Goal: Information Seeking & Learning: Learn about a topic

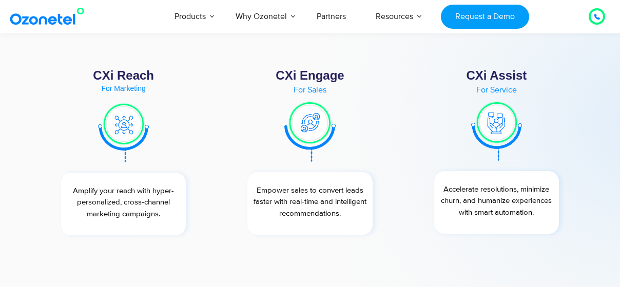
scroll to position [3696, 0]
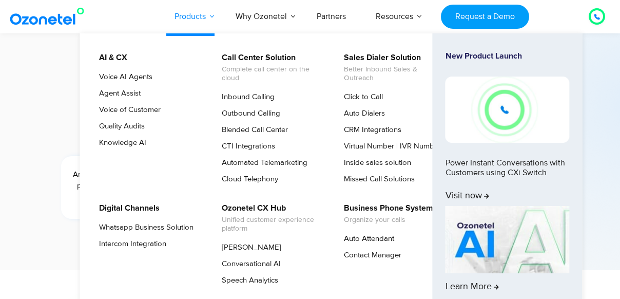
click at [190, 16] on link "Products" at bounding box center [190, 16] width 61 height 34
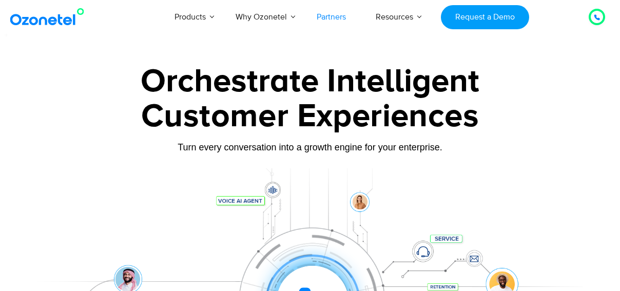
click at [334, 16] on link "Partners" at bounding box center [331, 17] width 59 height 34
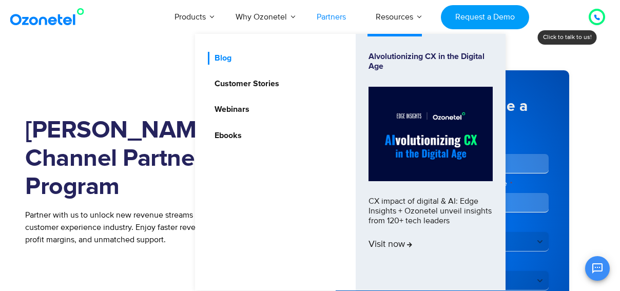
click at [220, 59] on link "Blog" at bounding box center [220, 58] width 25 height 13
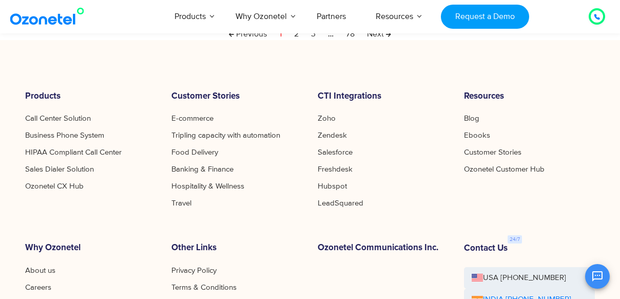
scroll to position [548, 0]
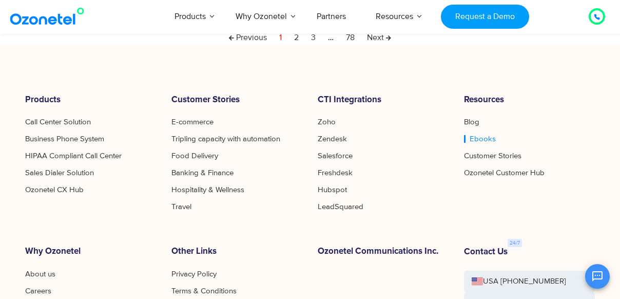
click at [474, 138] on link "Ebooks" at bounding box center [480, 139] width 32 height 8
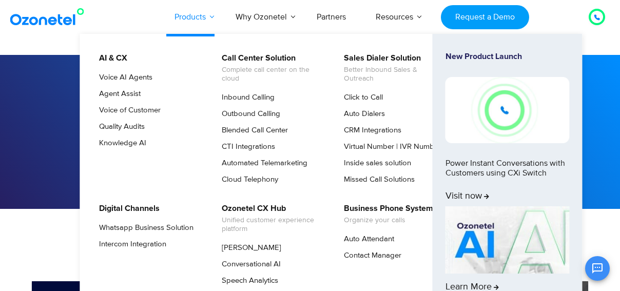
click at [194, 19] on link "Products" at bounding box center [190, 17] width 61 height 34
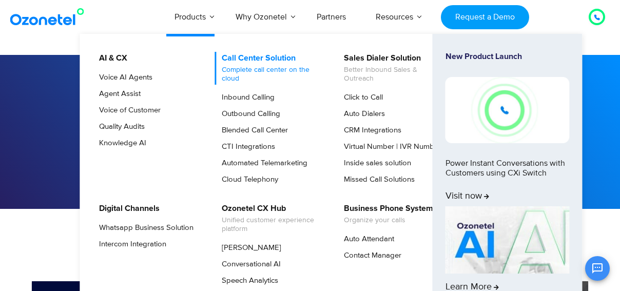
click at [245, 56] on link "Call Center Solution Complete call center on the cloud" at bounding box center [269, 68] width 109 height 33
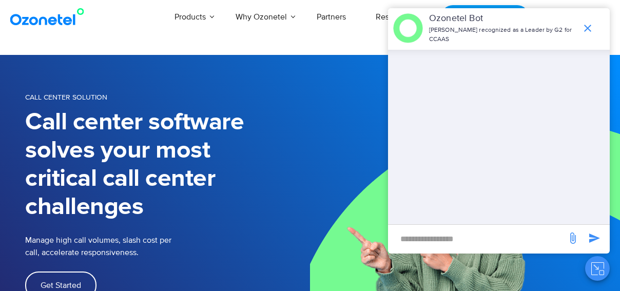
click at [244, 55] on section "Call Center Solution Call center software solves your most critical call center…" at bounding box center [310, 234] width 620 height 359
click at [588, 22] on icon "end chat or minimize" at bounding box center [588, 28] width 12 height 12
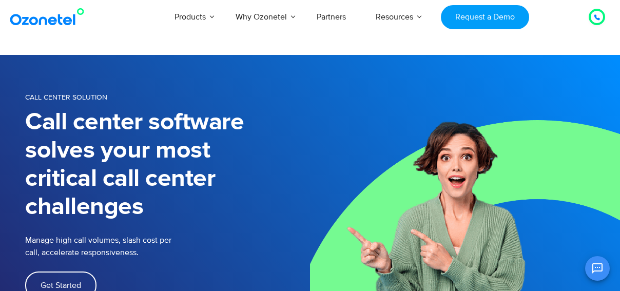
click at [331, 125] on img at bounding box center [465, 234] width 310 height 359
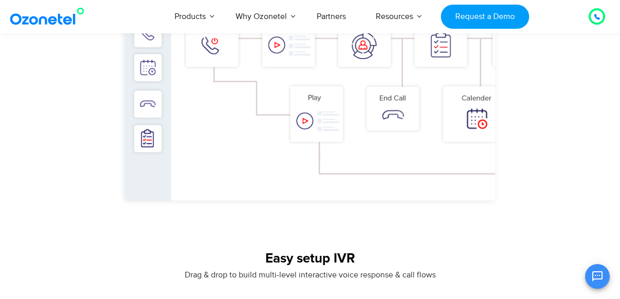
scroll to position [873, 0]
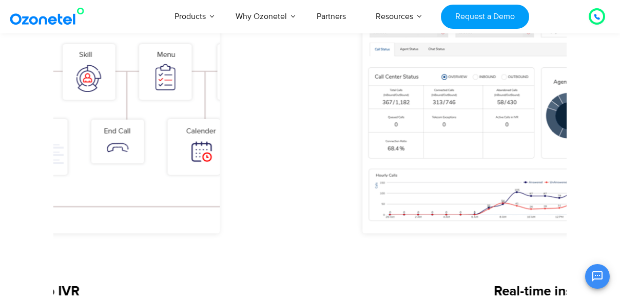
click at [126, 106] on img "2 / 3" at bounding box center [34, 121] width 493 height 305
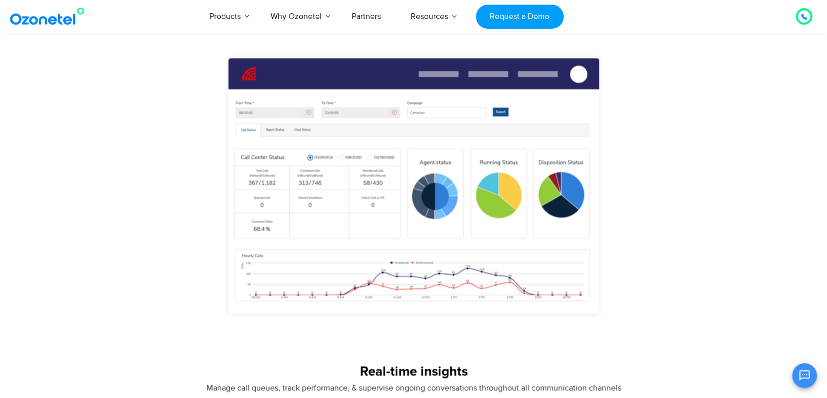
scroll to position [746, 0]
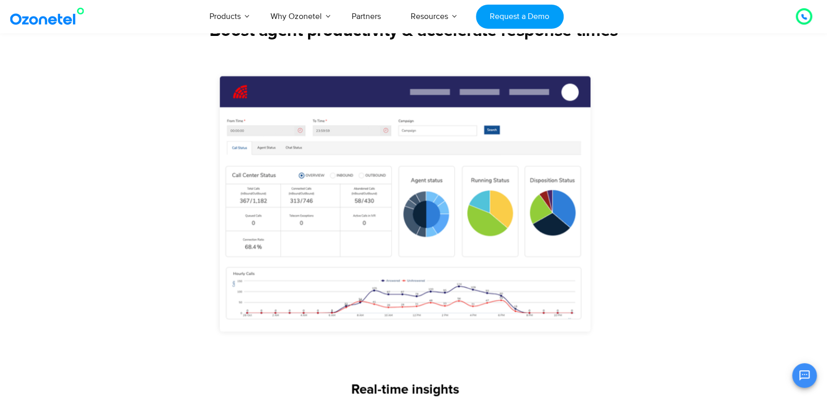
click at [225, 291] on img "3 / 3" at bounding box center [405, 219] width 493 height 305
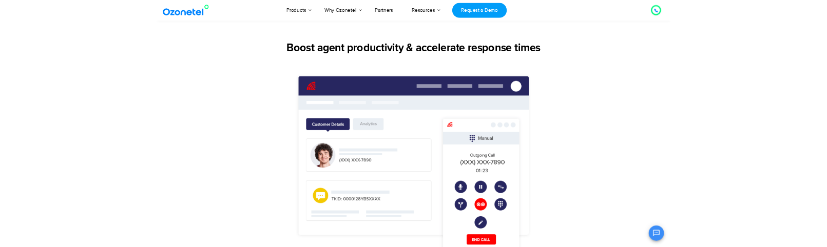
scroll to position [678, 0]
